Goal: Transaction & Acquisition: Subscribe to service/newsletter

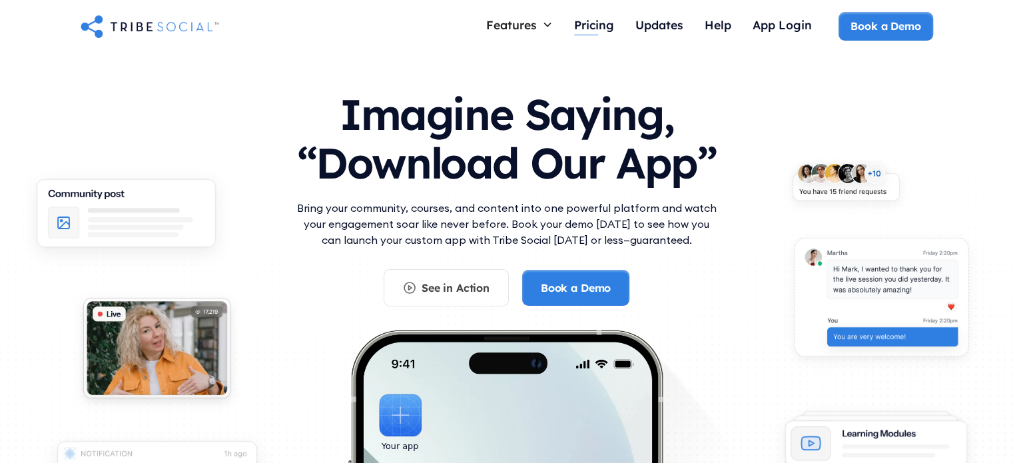
click at [592, 21] on div "Pricing" at bounding box center [594, 24] width 40 height 15
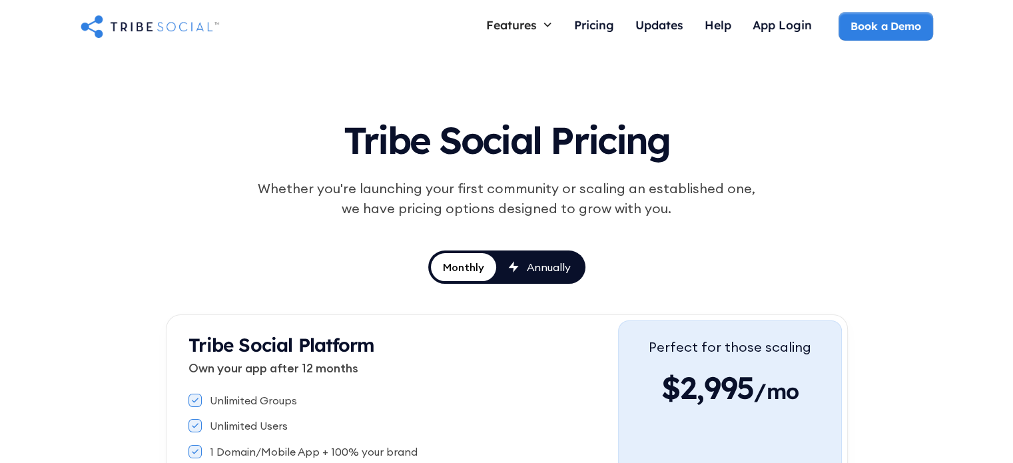
click at [544, 268] on div "Annually" at bounding box center [549, 267] width 44 height 15
